Goal: Transaction & Acquisition: Purchase product/service

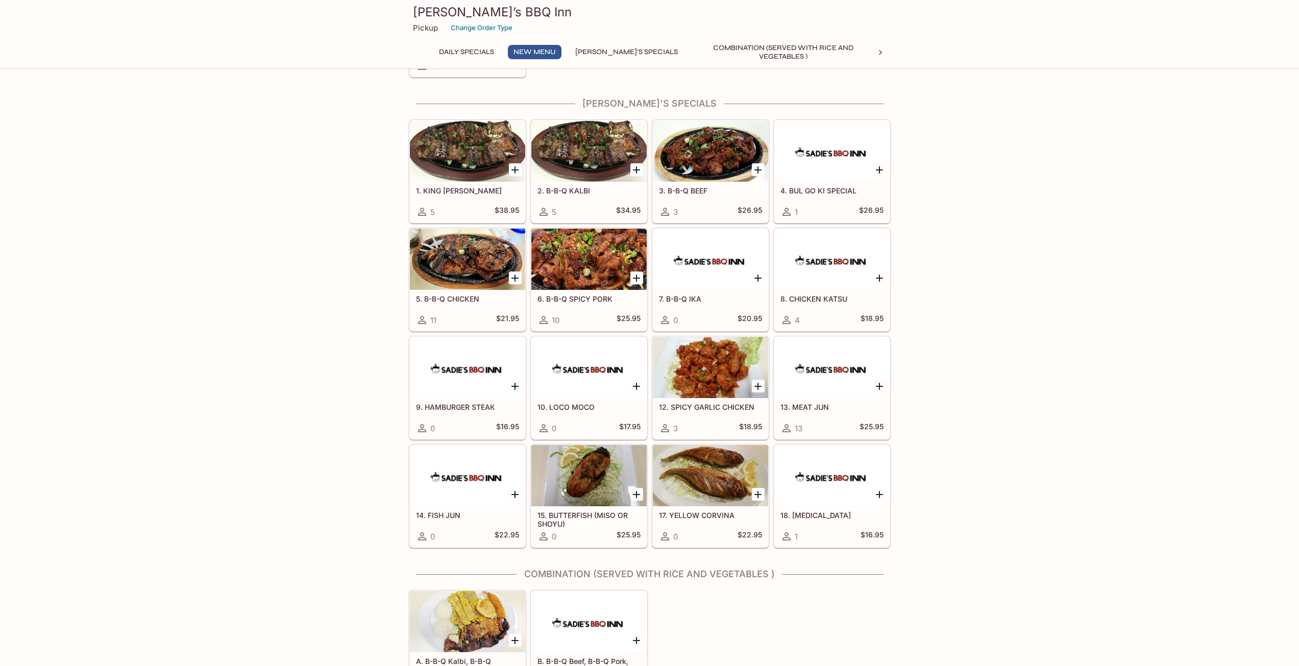
scroll to position [663, 0]
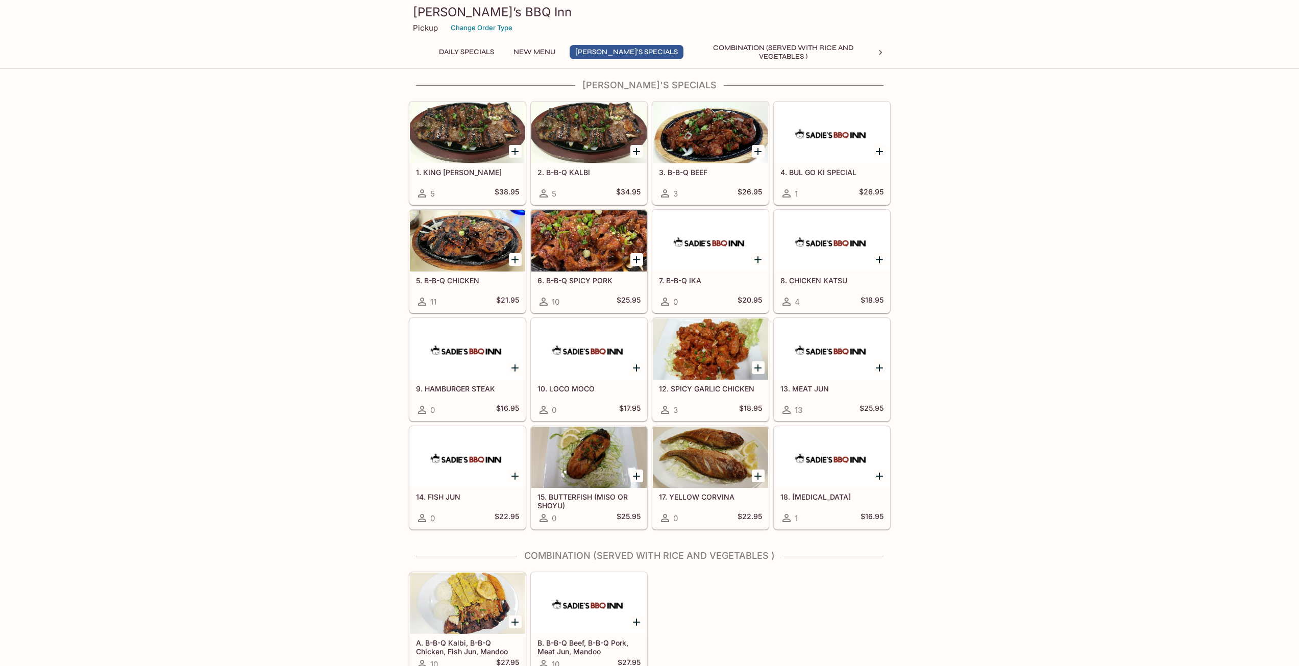
click at [753, 368] on icon "Add 12. SPICY GARLIC CHICKEN" at bounding box center [758, 368] width 12 height 12
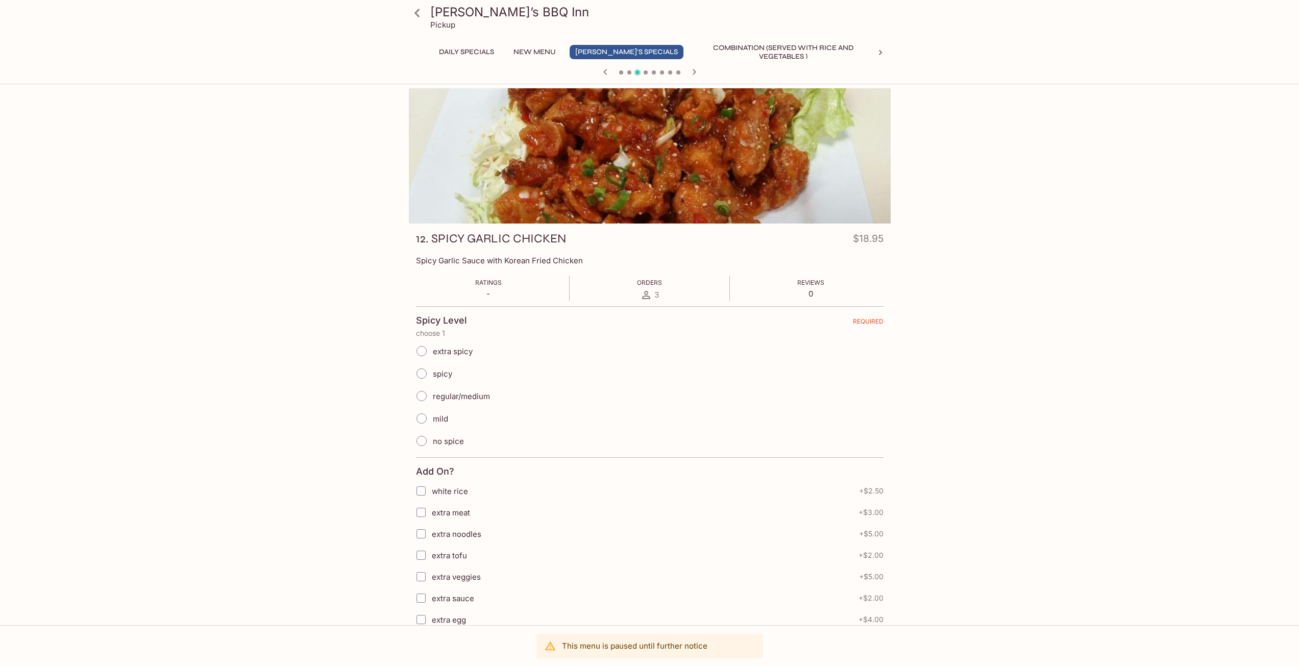
click at [436, 376] on span "spicy" at bounding box center [442, 374] width 19 height 10
click at [432, 376] on input "spicy" at bounding box center [421, 373] width 21 height 21
radio input "true"
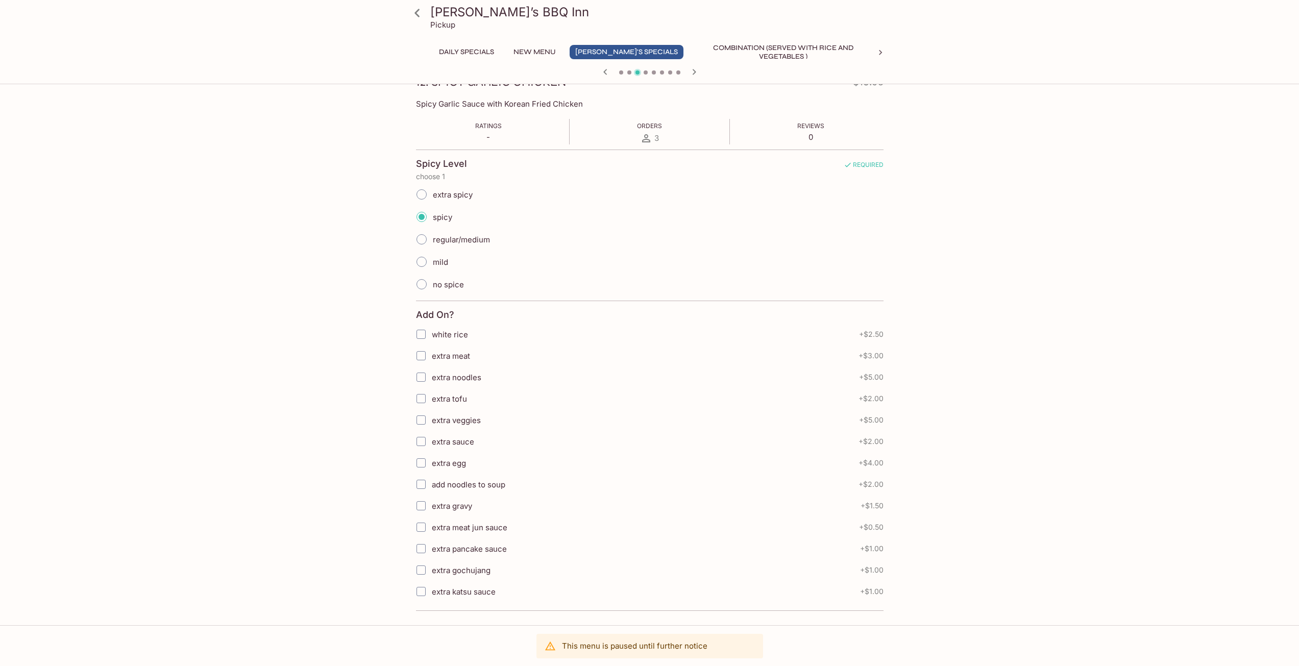
scroll to position [158, 0]
drag, startPoint x: 590, startPoint y: 641, endPoint x: 708, endPoint y: 654, distance: 118.0
click at [708, 654] on div "This menu is paused until further notice" at bounding box center [649, 646] width 227 height 24
click at [1020, 553] on div "[PERSON_NAME]’s BBQ Inn Pickup Daily Specials New Menu Sadie's Specials Combina…" at bounding box center [649, 264] width 1299 height 666
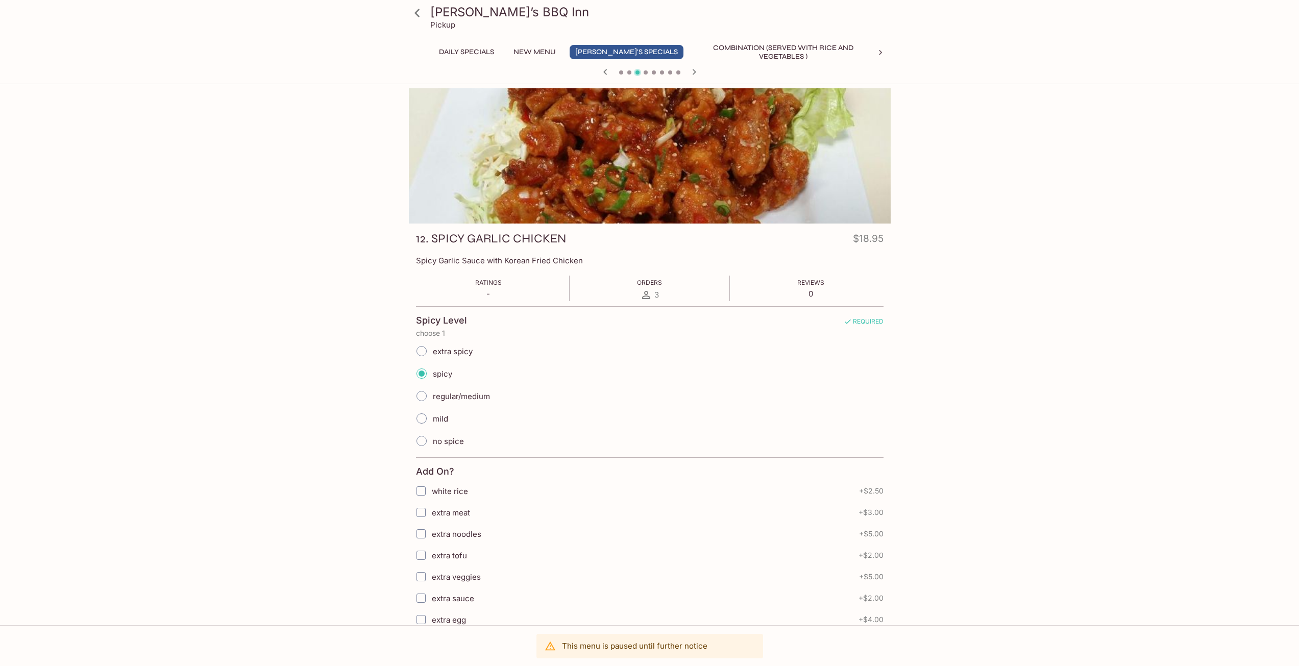
click at [425, 21] on icon at bounding box center [417, 13] width 18 height 18
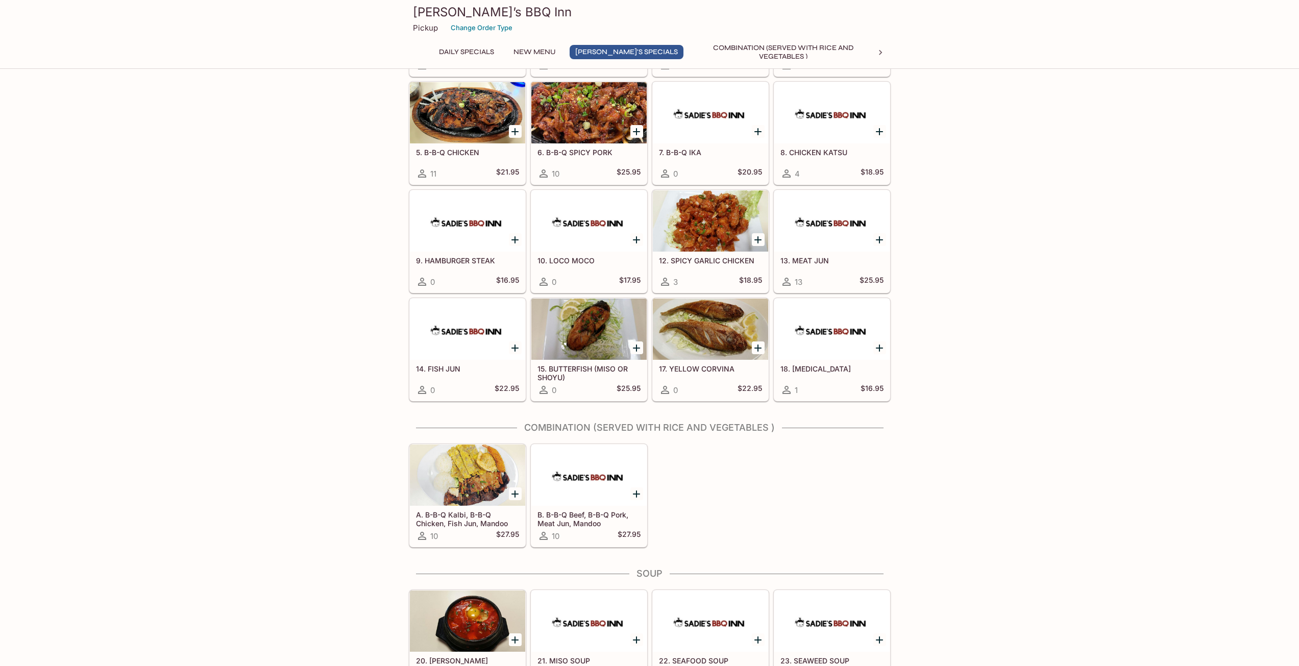
scroll to position [765, 0]
